Goal: Task Accomplishment & Management: Complete application form

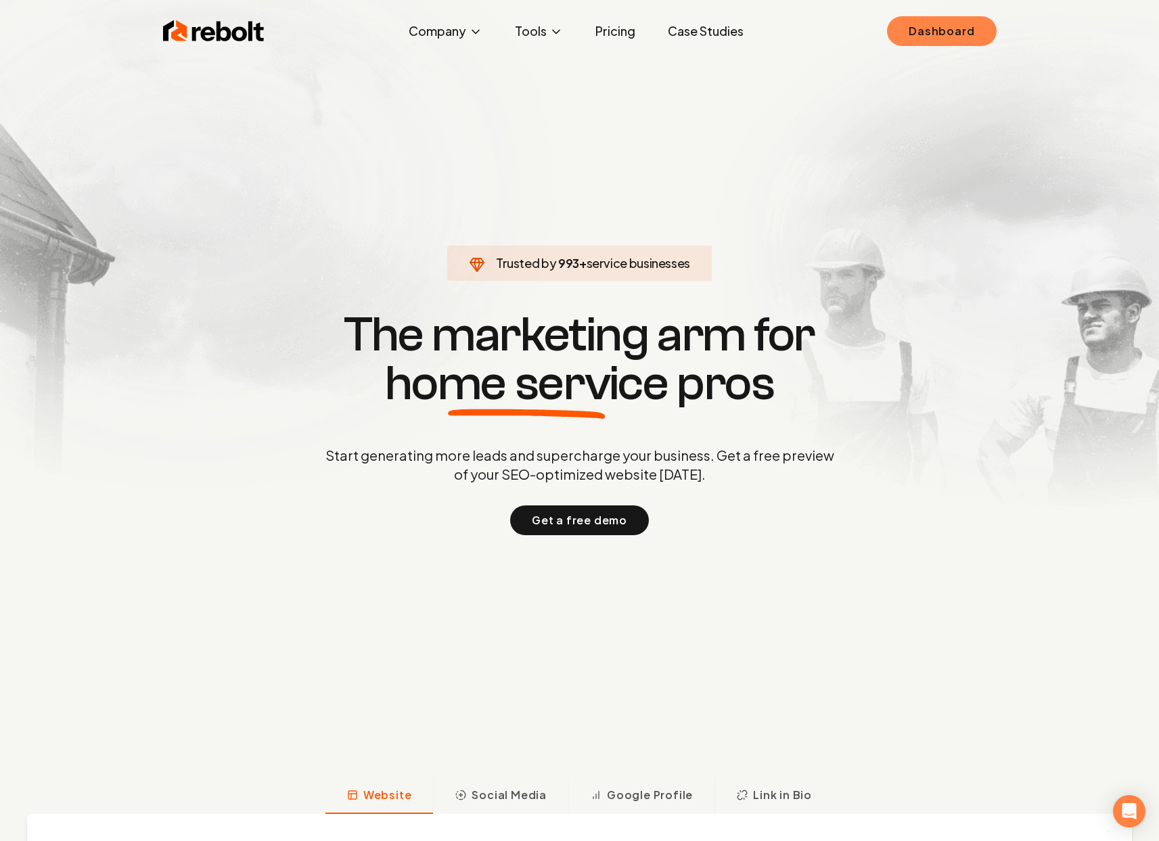
click at [964, 32] on link "Dashboard" at bounding box center [941, 31] width 109 height 30
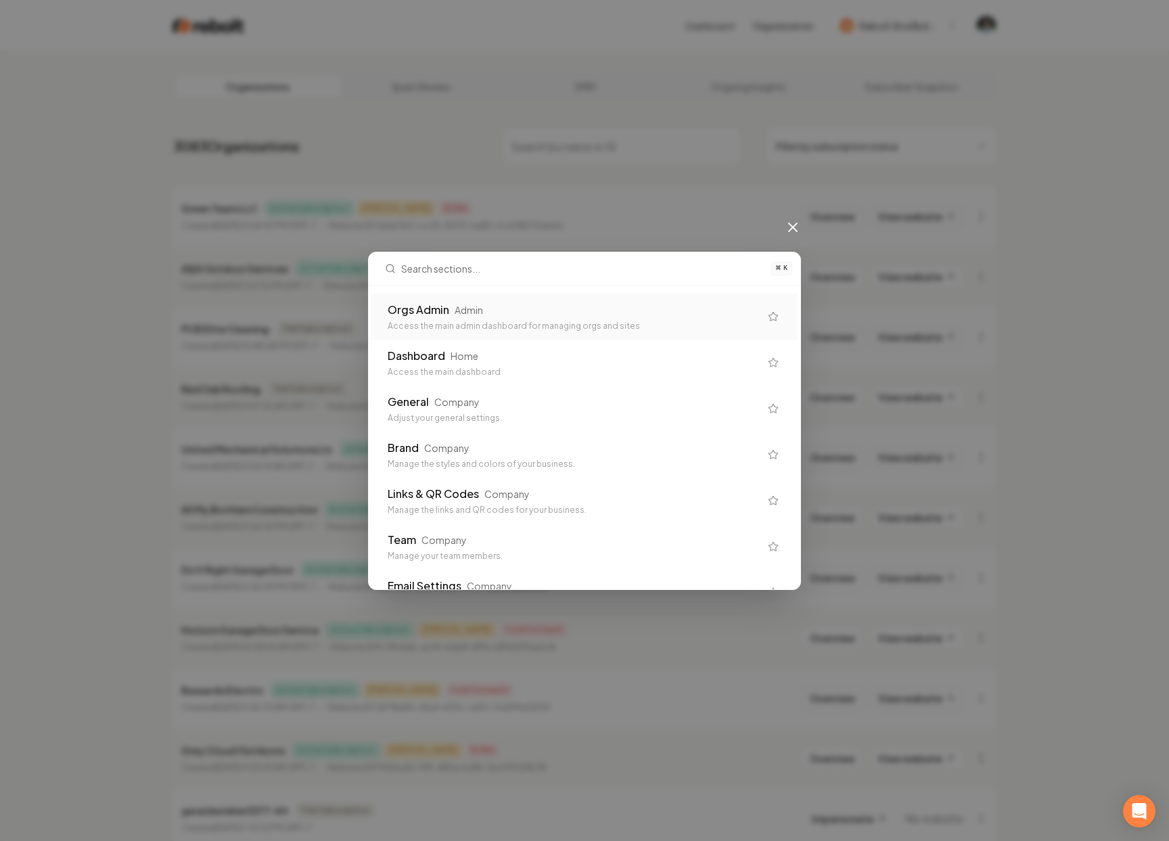
click at [497, 141] on div "⌘ K Orgs Admin Admin Access the main admin dashboard for managing orgs and site…" at bounding box center [584, 420] width 1169 height 841
click at [438, 159] on div "⌘ K Orgs Admin Admin Access the main admin dashboard for managing orgs and site…" at bounding box center [584, 420] width 1169 height 841
click at [789, 231] on icon at bounding box center [793, 227] width 8 height 8
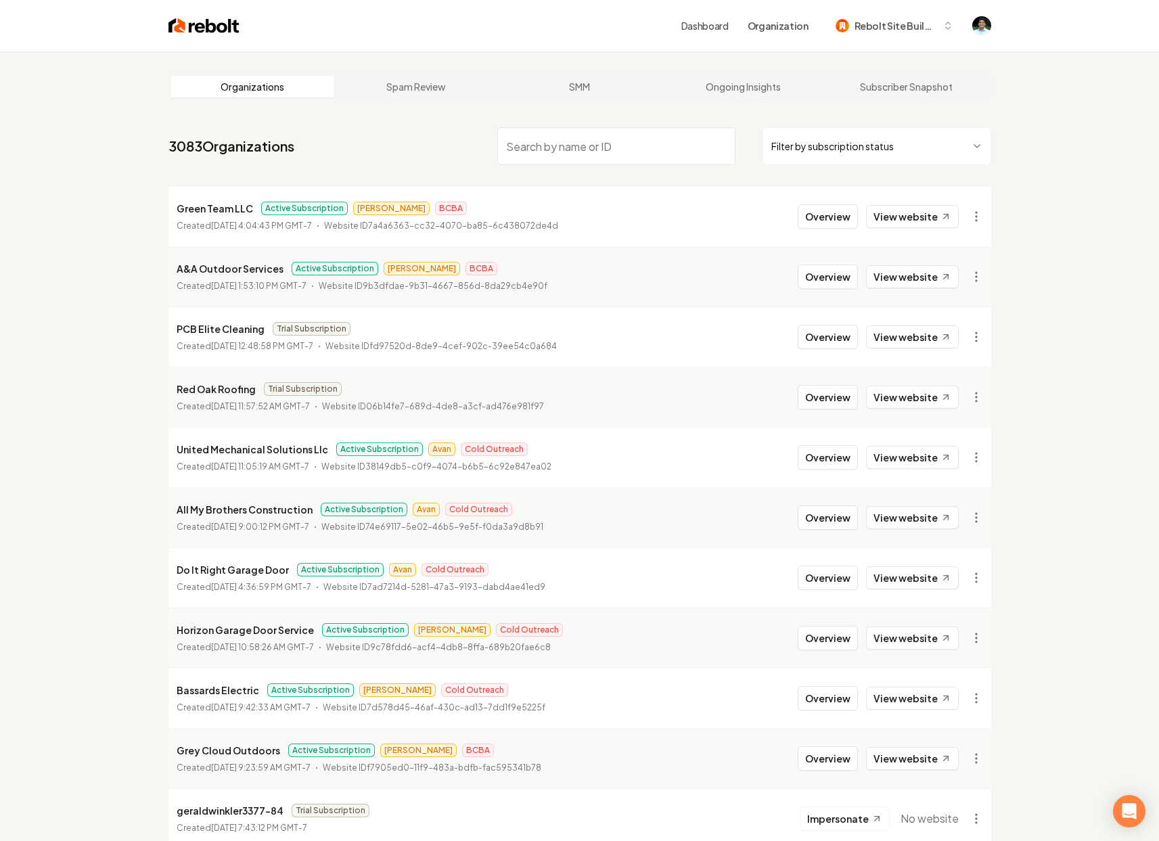
click at [468, 176] on nav "3083 Organizations Filter by subscription status" at bounding box center [579, 152] width 822 height 60
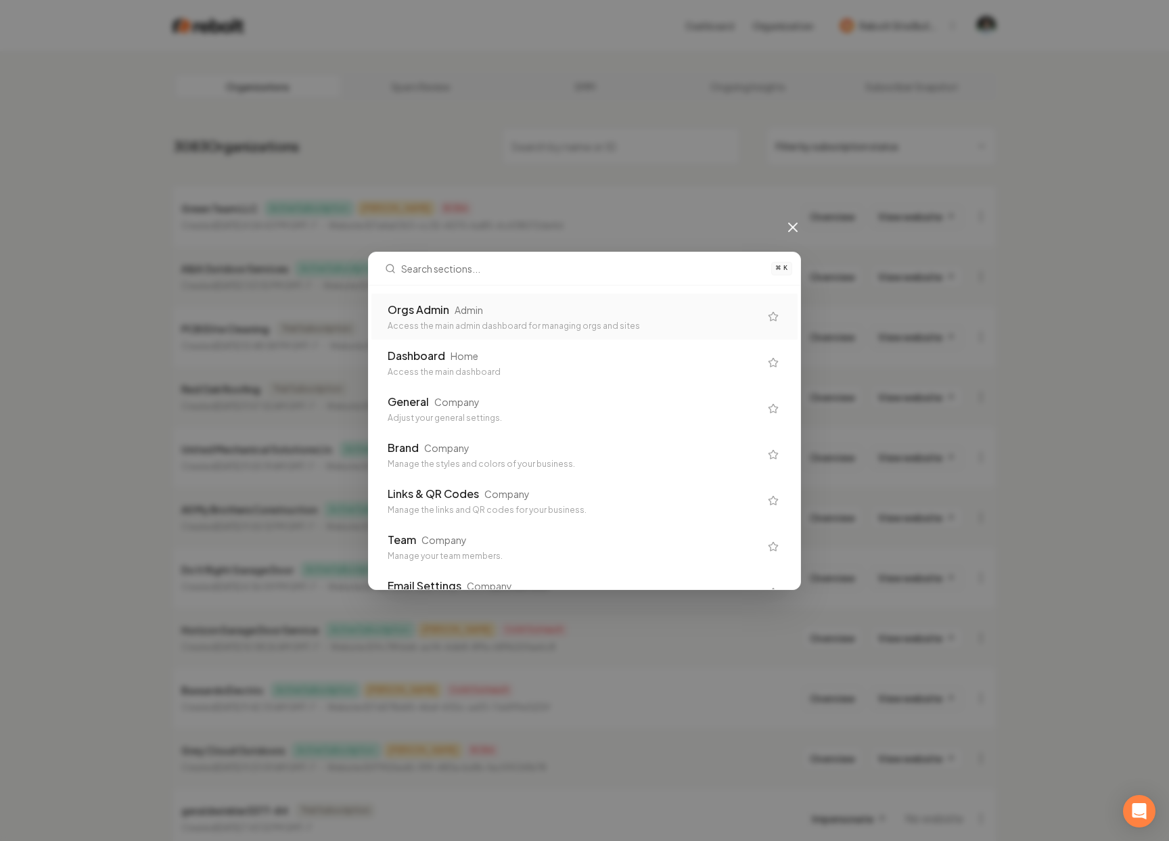
click at [468, 170] on div "⌘ K Orgs Admin Admin Access the main admin dashboard for managing orgs and site…" at bounding box center [584, 420] width 1169 height 841
click at [434, 151] on div "⌘ K Orgs Admin Admin Access the main admin dashboard for managing orgs and site…" at bounding box center [584, 420] width 1169 height 841
click at [794, 224] on icon at bounding box center [793, 227] width 8 height 8
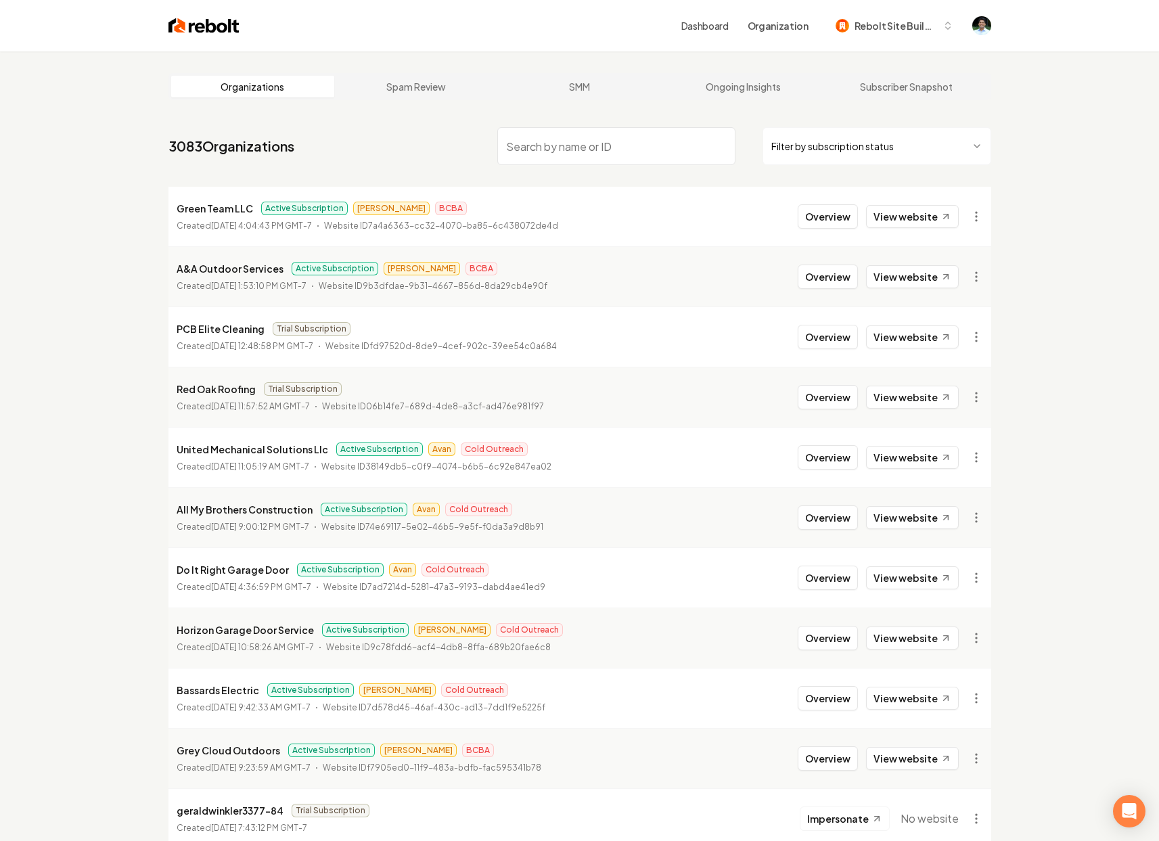
click at [703, 24] on link "Dashboard" at bounding box center [704, 26] width 47 height 14
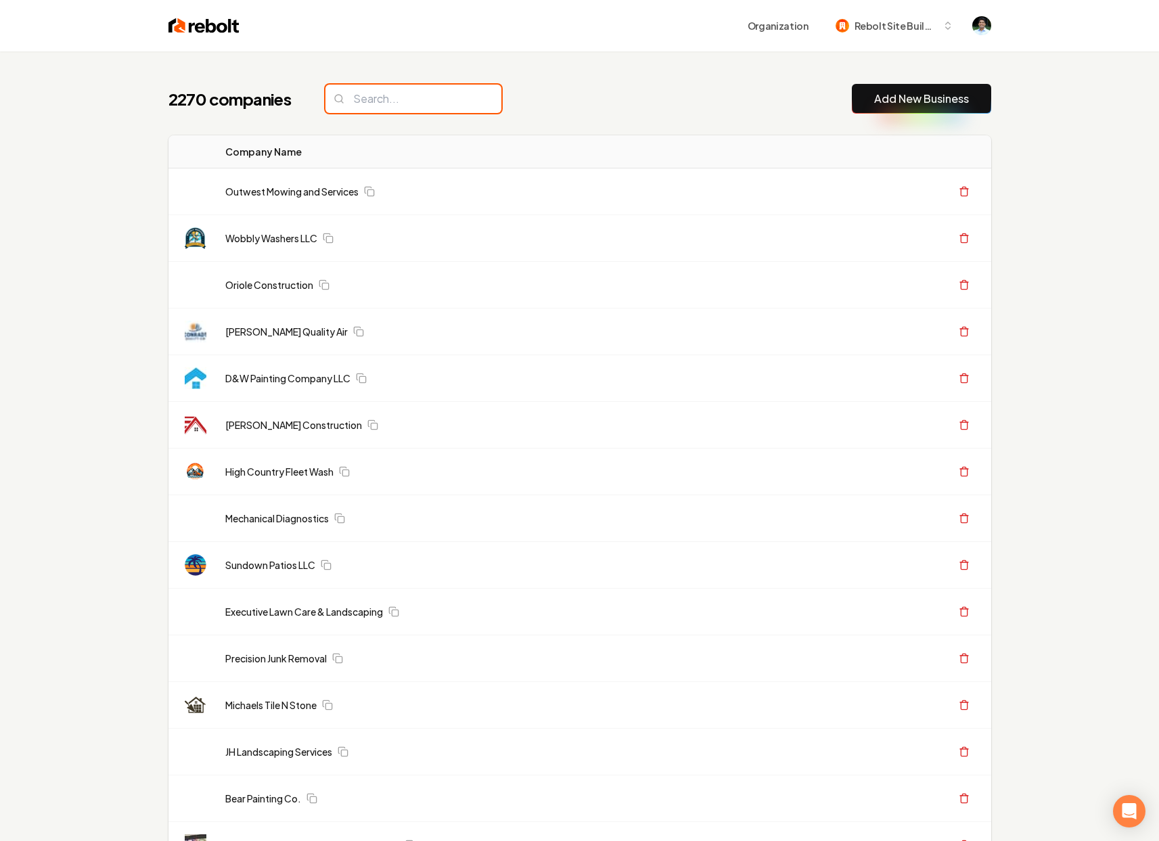
click at [396, 109] on input "search" at bounding box center [413, 99] width 176 height 28
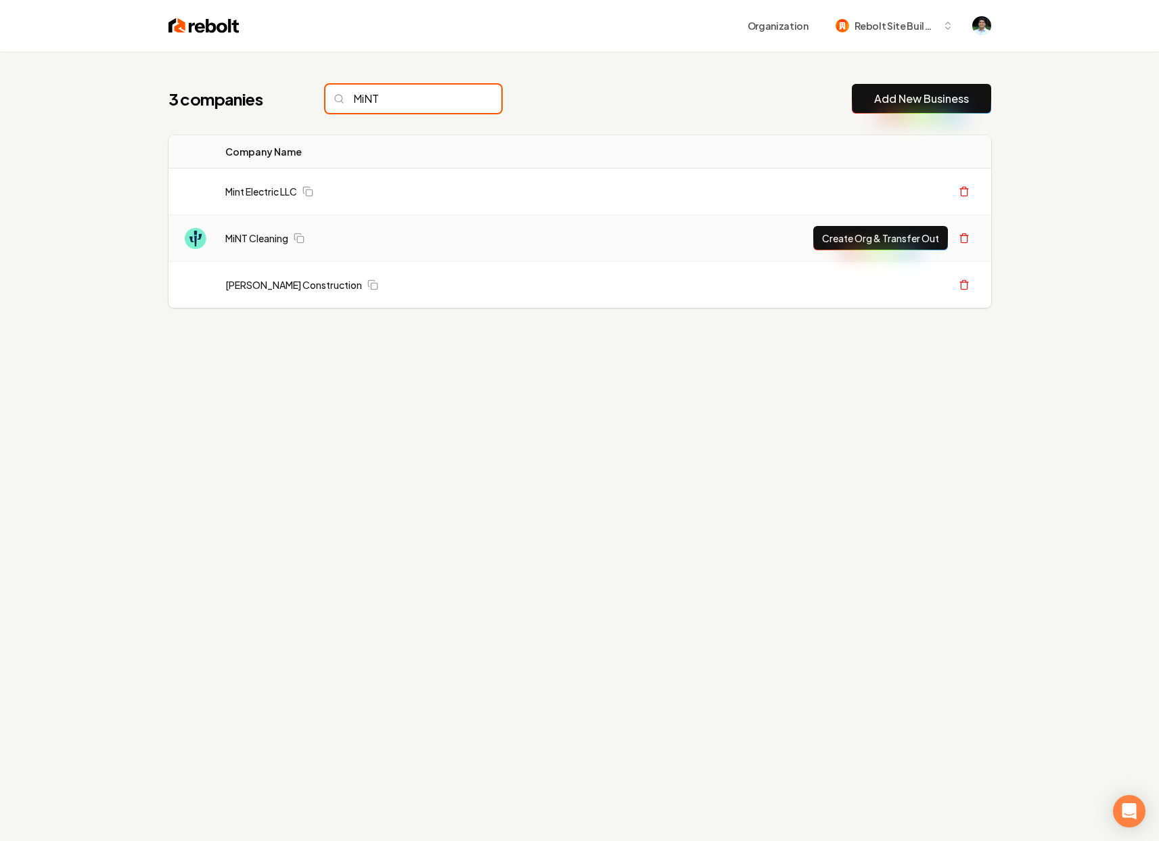
type input "MiNT"
click at [846, 241] on button "Create Org & Transfer Out" at bounding box center [880, 238] width 135 height 24
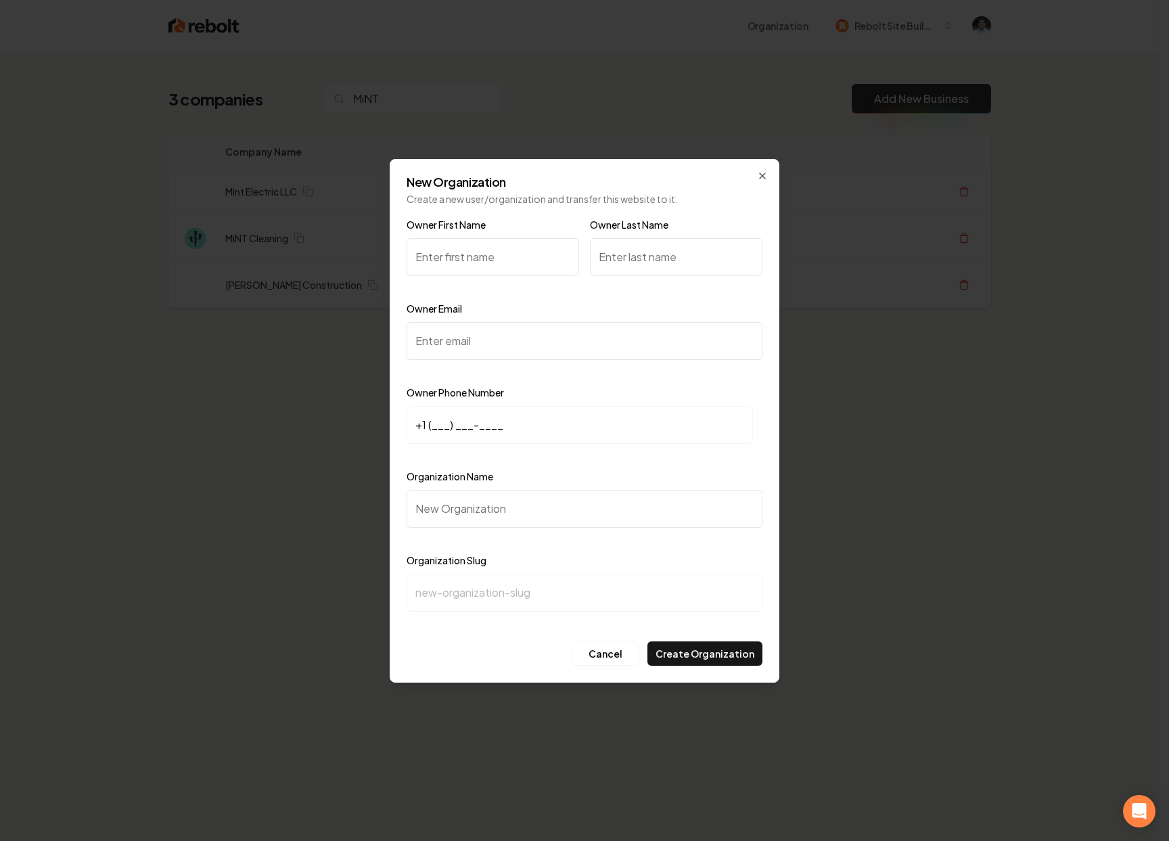
click at [461, 254] on input "Owner First Name" at bounding box center [492, 257] width 172 height 38
type input "[PERSON_NAME]"
click at [492, 337] on input "Owner Email" at bounding box center [584, 341] width 356 height 38
paste input "[PERSON_NAME][EMAIL_ADDRESS][DOMAIN_NAME]"
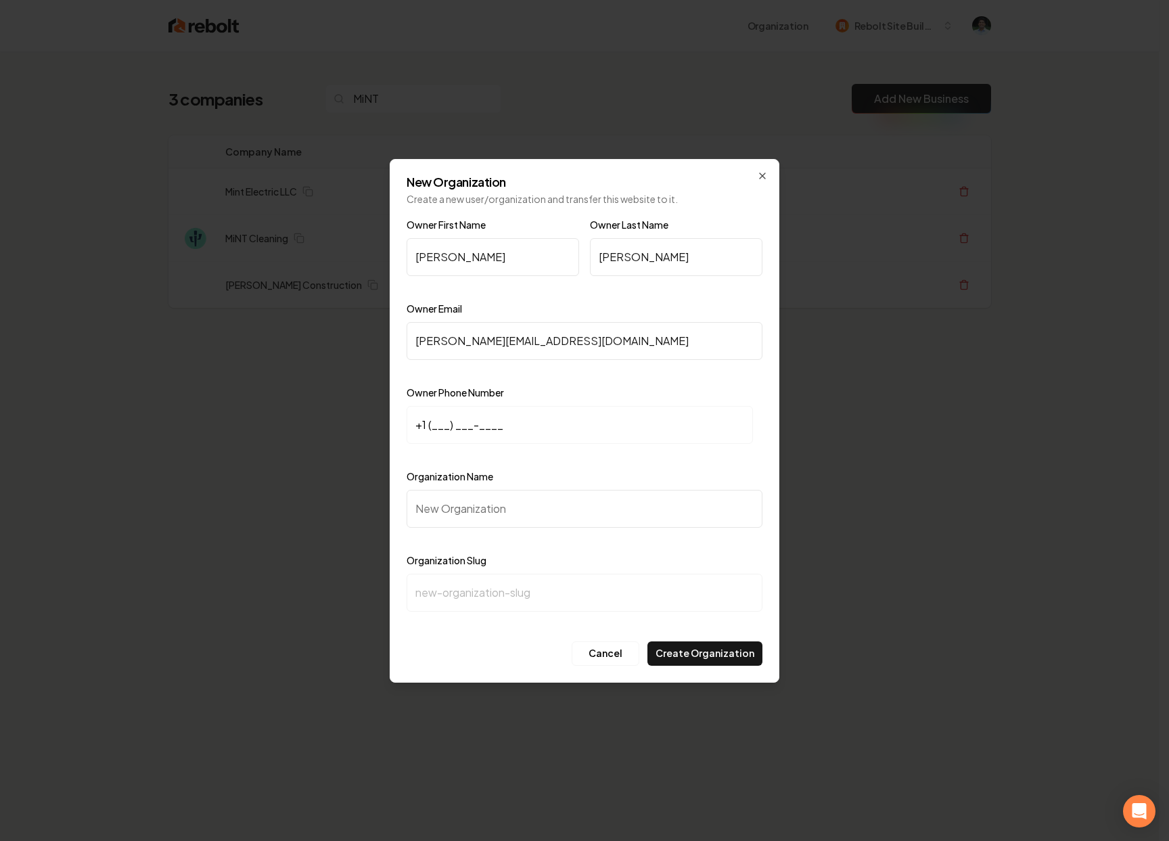
type input "[PERSON_NAME][EMAIL_ADDRESS][DOMAIN_NAME]"
click at [634, 421] on input "+1 (___) ___-____" at bounding box center [579, 425] width 346 height 38
click at [521, 431] on input "+1 (___) ___-____" at bounding box center [579, 425] width 346 height 38
paste input
click at [431, 423] on input "+1 (___) ___-____" at bounding box center [579, 425] width 346 height 38
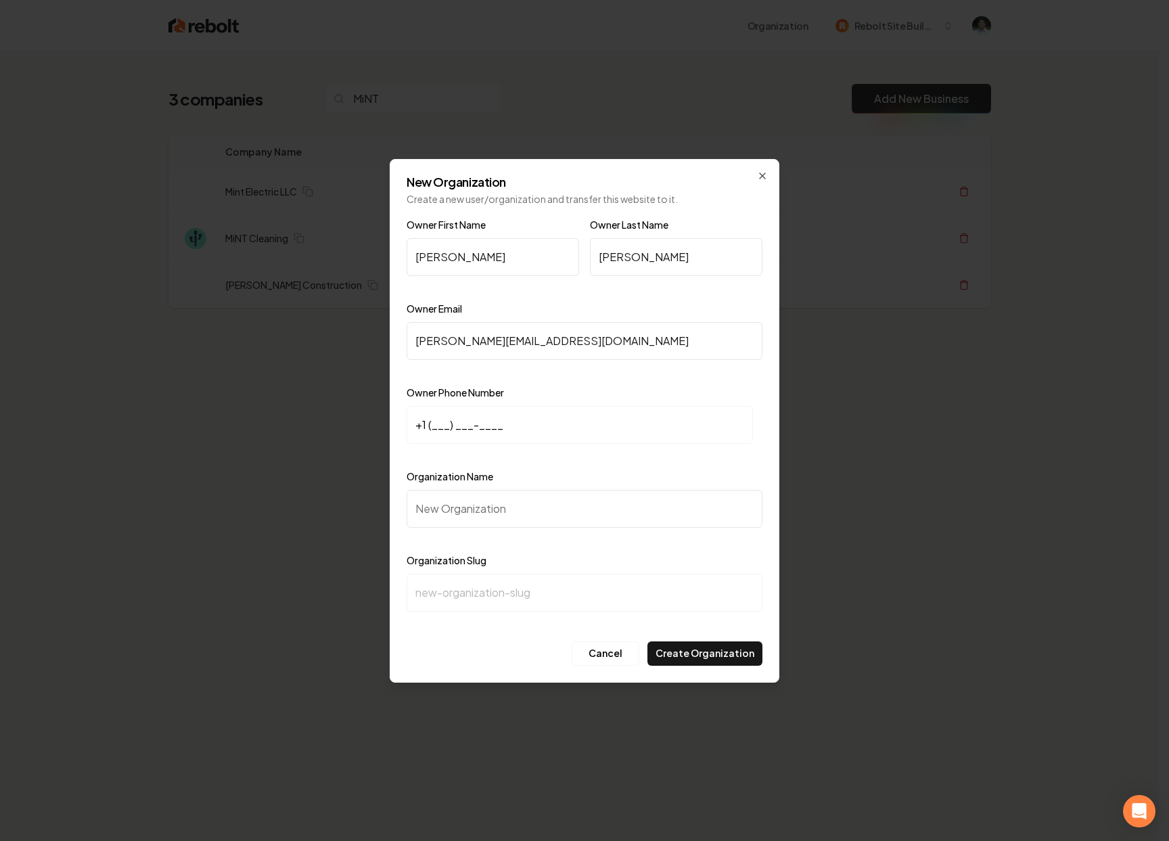
paste input "480) 433-3946"
type input "[PHONE_NUMBER]"
click at [457, 496] on input "Organization Name" at bounding box center [584, 509] width 356 height 38
type input "M"
type input "m"
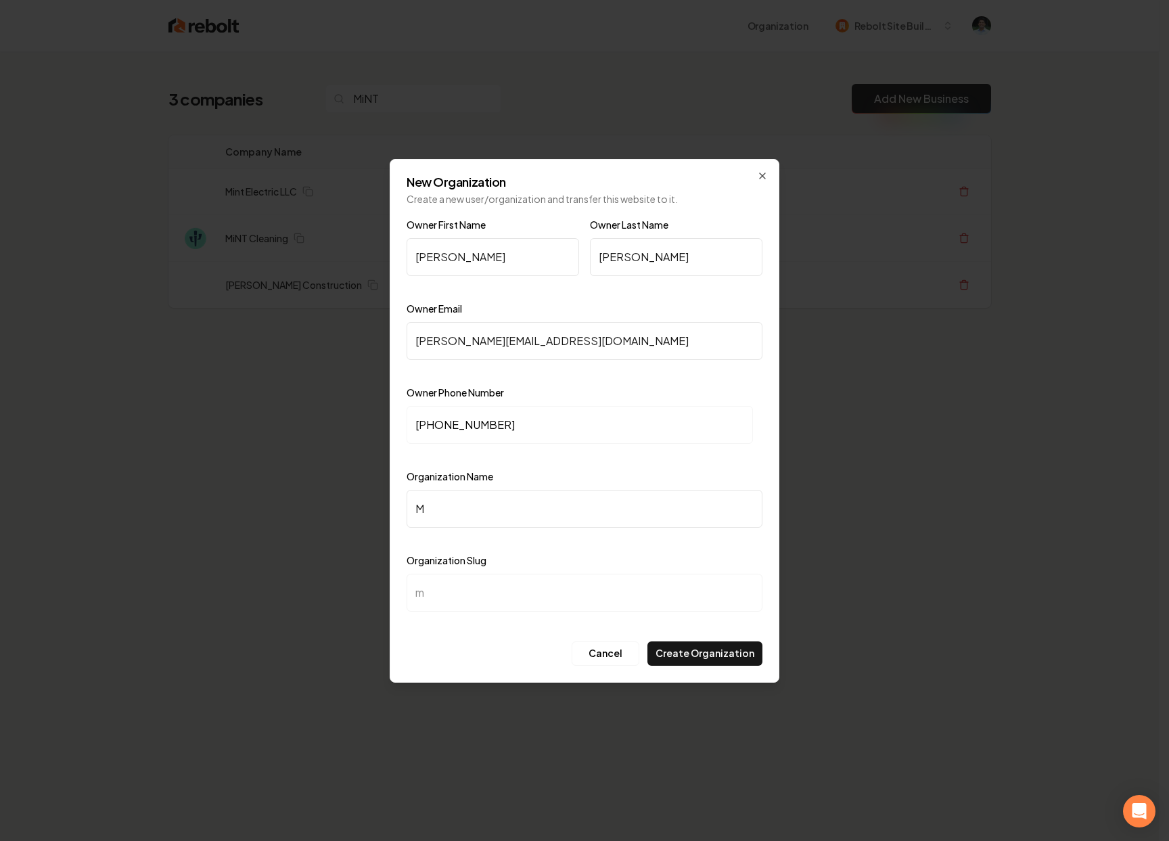
type input "Mi"
type input "mi"
type input "MiN"
type input "min"
type input "MiNT"
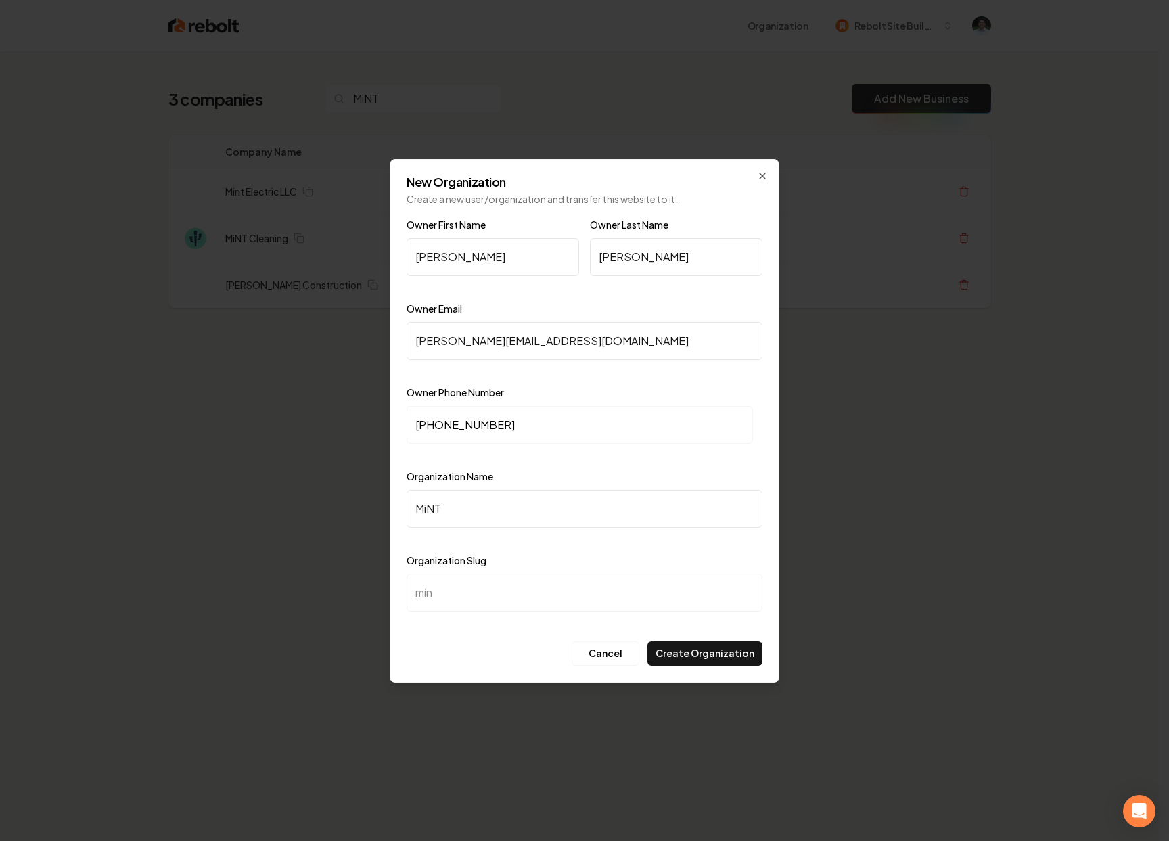
type input "mint"
type input "MiNT W"
type input "mint-w"
type input "MiNT"
type input "mint"
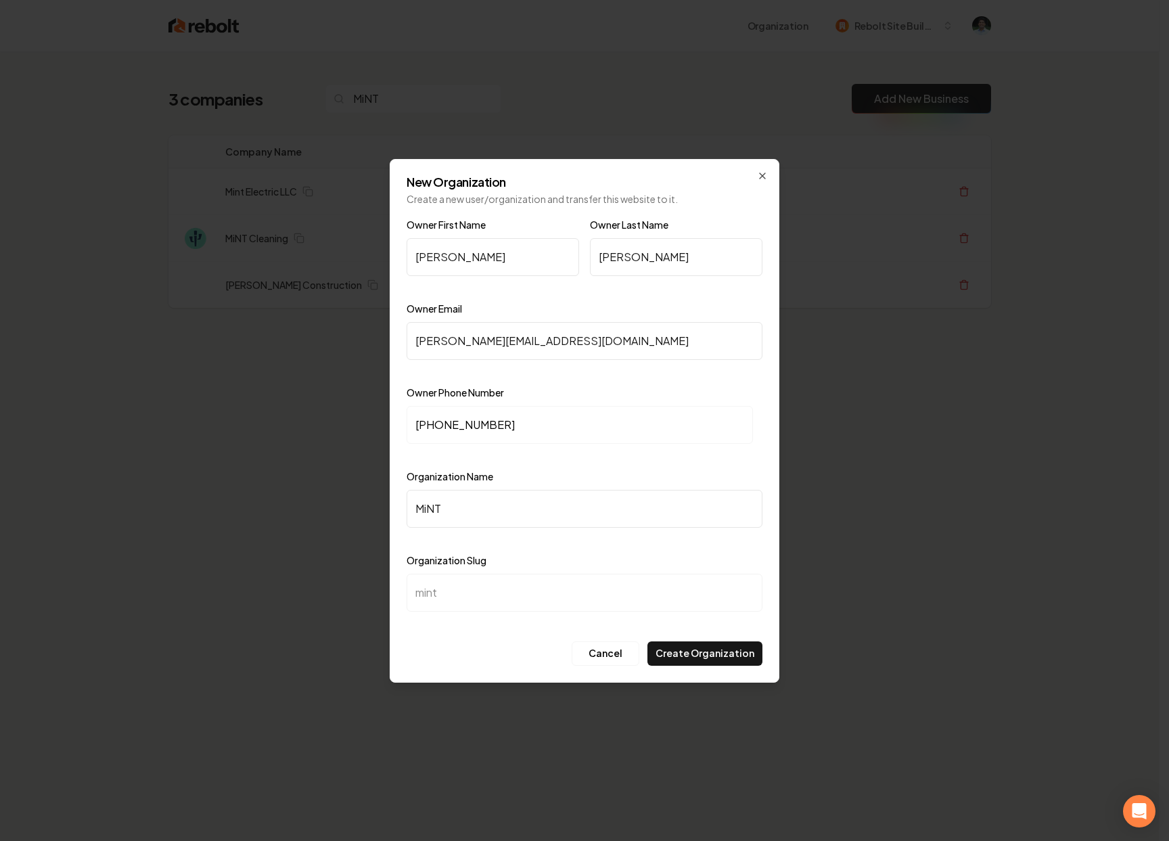
type input "MiNT C"
type input "mint-c"
type input "MiNT Cl"
type input "mint-cl"
type input "MiNT Cle"
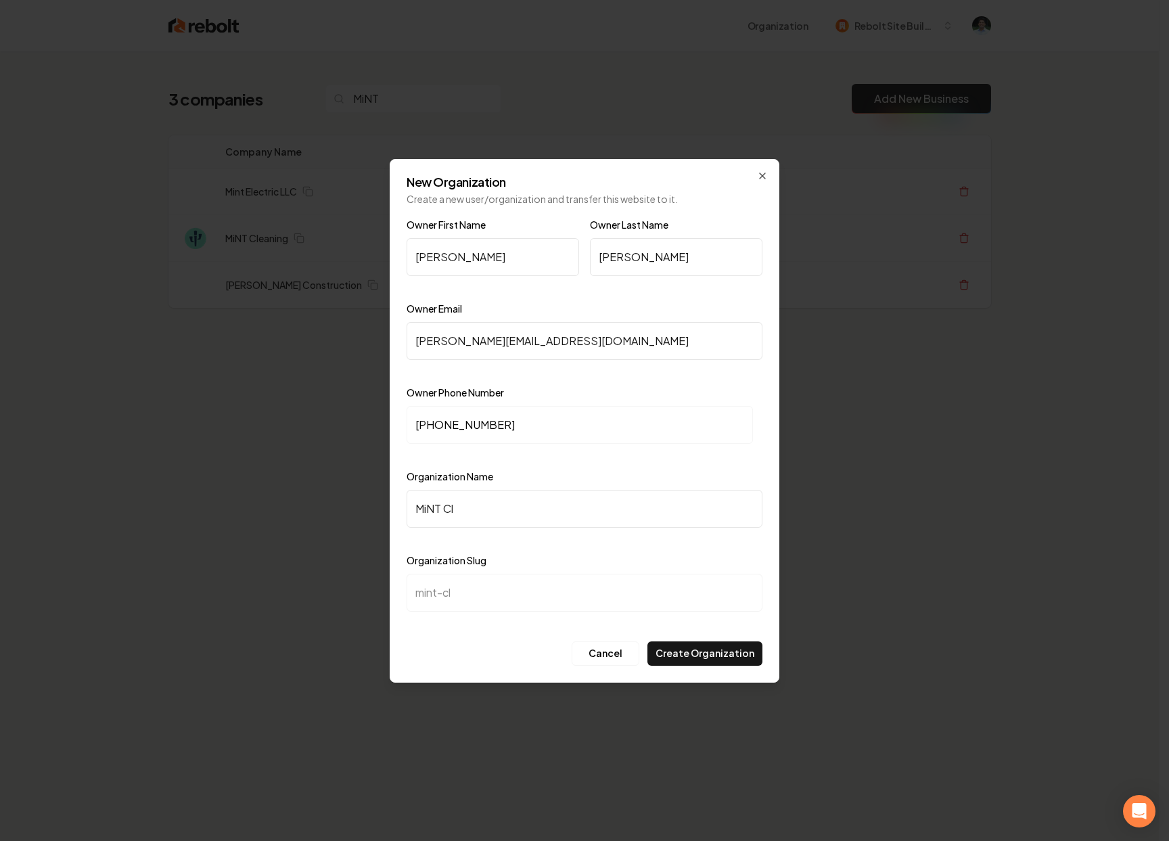
type input "mint-cle"
type input "MiNT Clea"
type input "mint-clea"
type input "MiNT Clean"
type input "mint-clean"
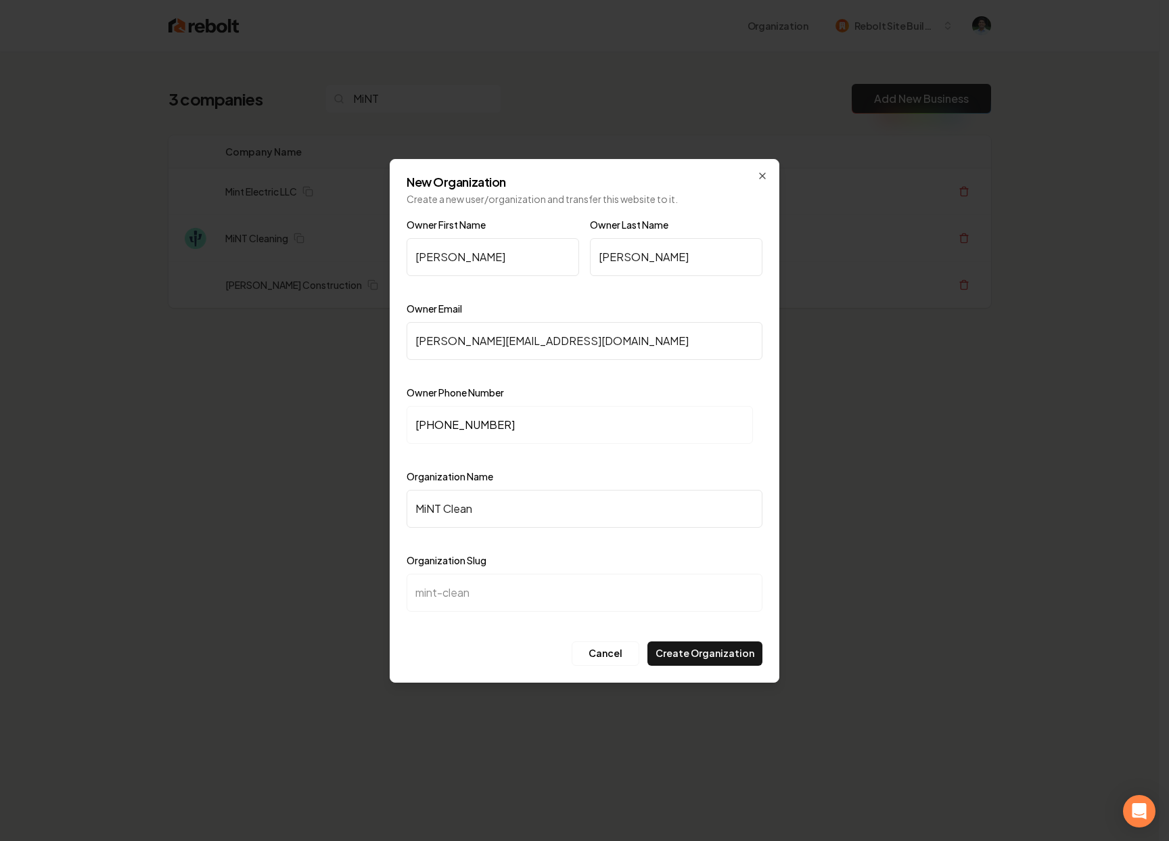
type input "MiNT Cleani"
type input "mint-cleani"
type input "MiNT Cleanin"
type input "mint-cleanin"
type input "MiNT Cleaning"
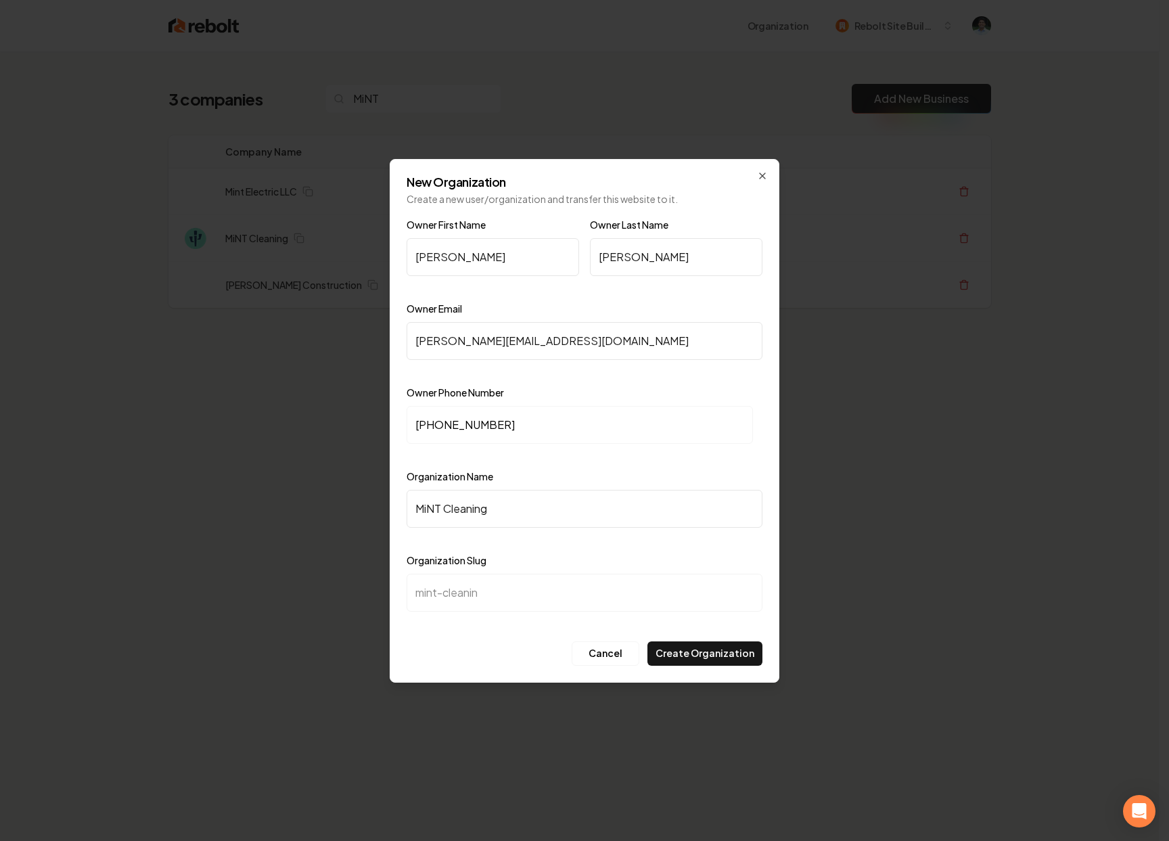
type input "mint-cleaning"
type input "MiNT Cleaning"
click at [690, 656] on button "Create Organization" at bounding box center [704, 653] width 115 height 24
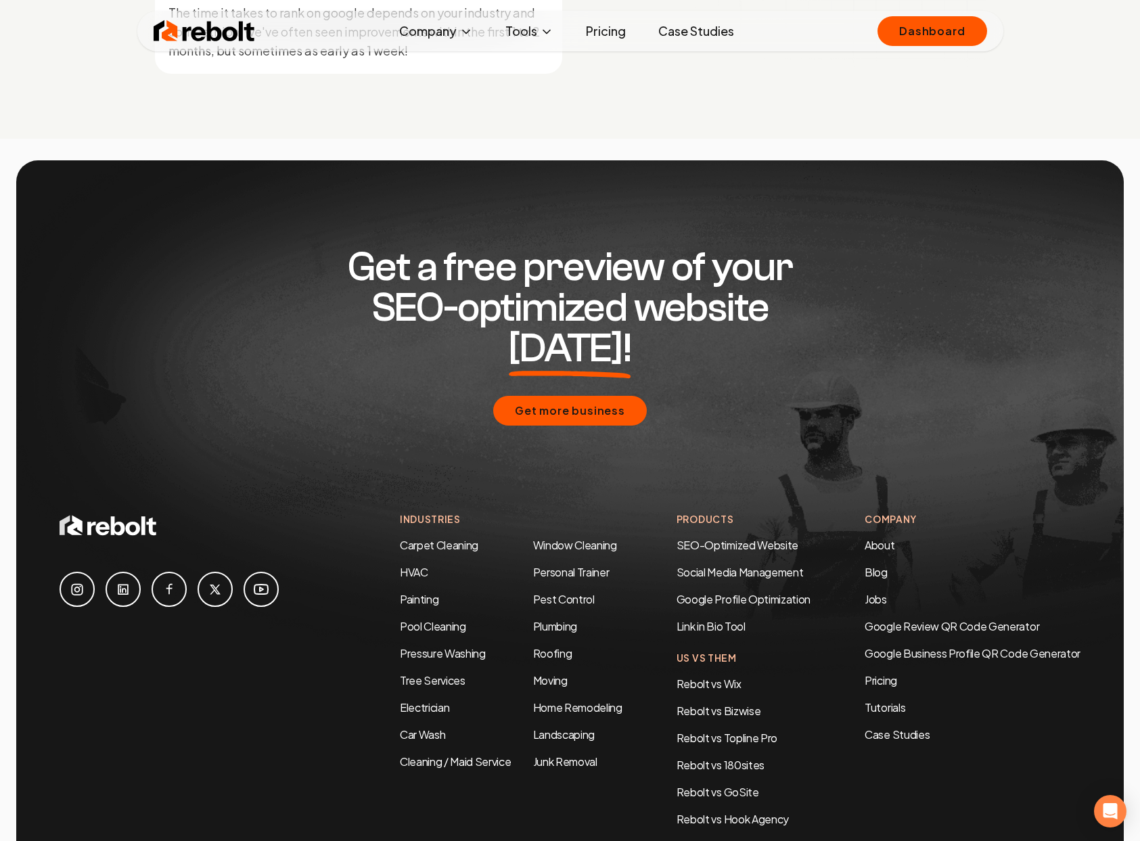
scroll to position [6527, 0]
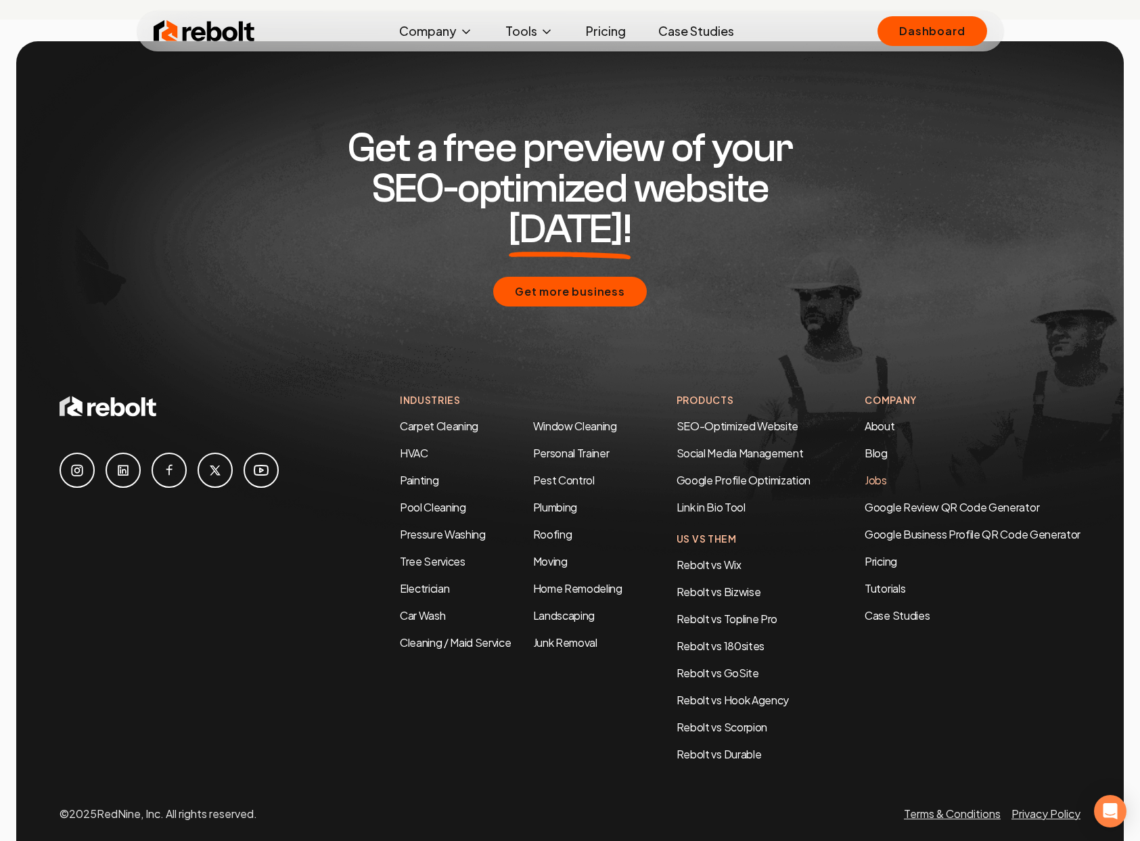
click at [880, 473] on link "Jobs" at bounding box center [875, 480] width 22 height 14
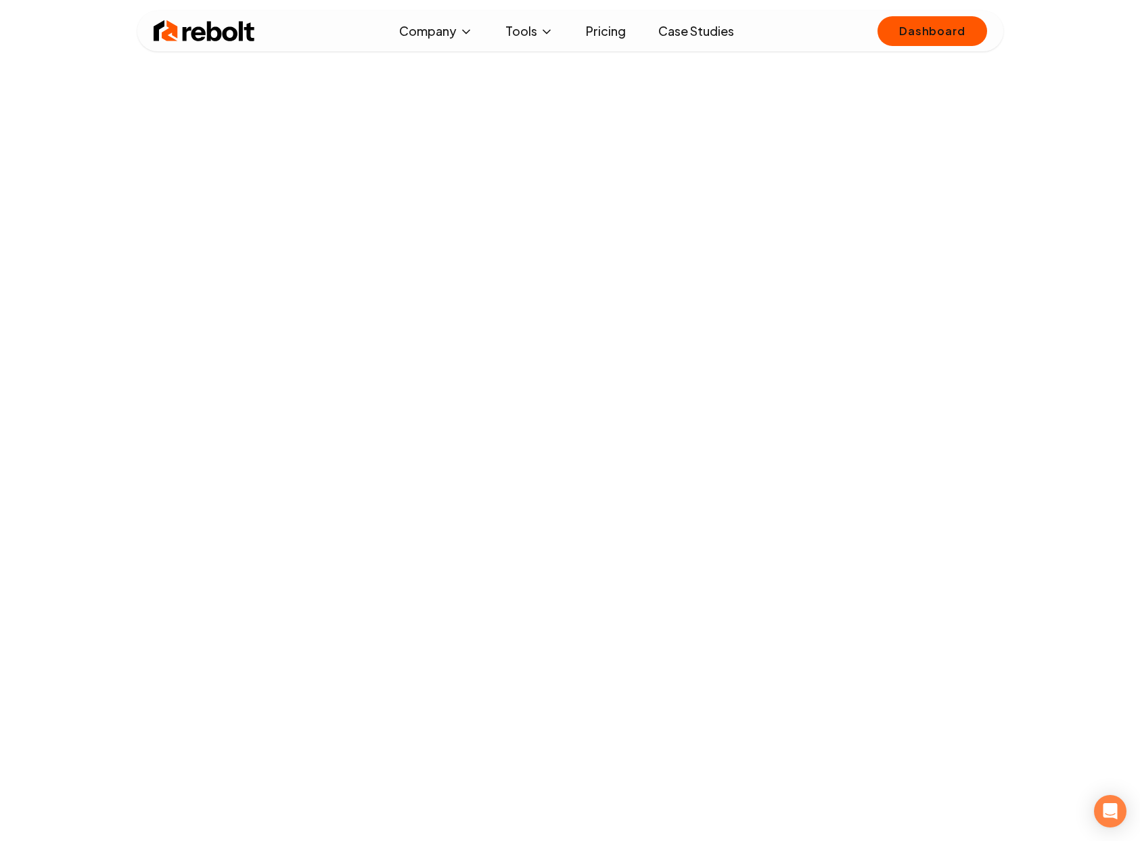
scroll to position [65, 0]
